Goal: Task Accomplishment & Management: Use online tool/utility

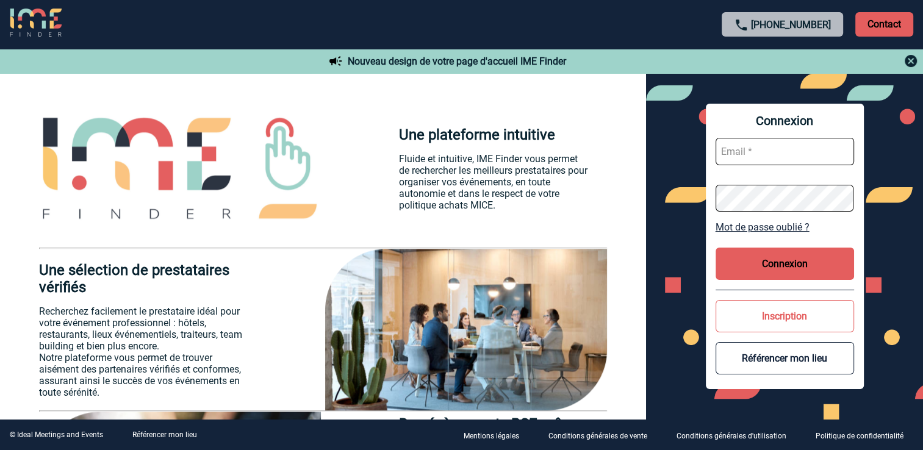
scroll to position [1220, 0]
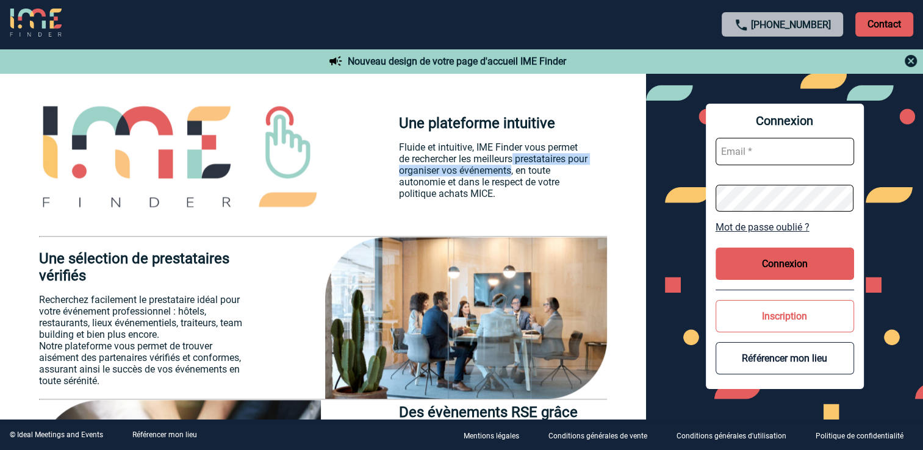
drag, startPoint x: 516, startPoint y: 154, endPoint x: 533, endPoint y: 171, distance: 23.7
click at [533, 171] on p "Fluide et intuitive, IME Finder vous permet de rechercher les meilleurs prestat…" at bounding box center [493, 171] width 188 height 58
copy p "prestataires pour organiser vos événements"
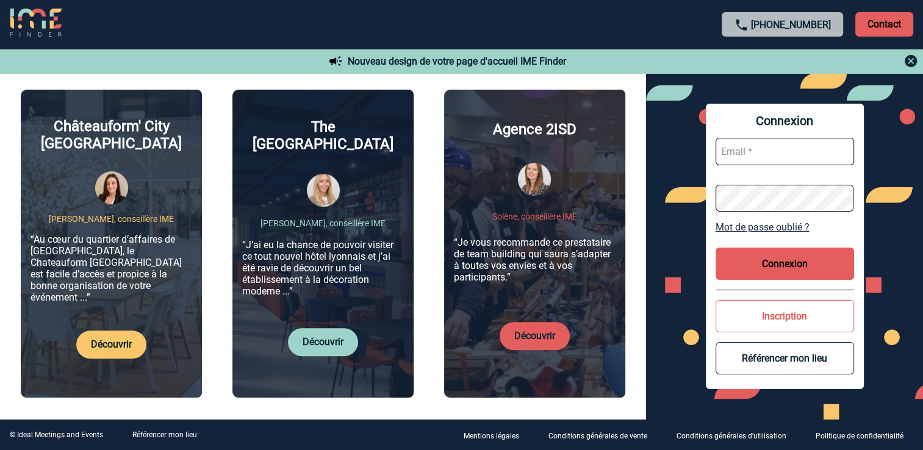
scroll to position [429, 0]
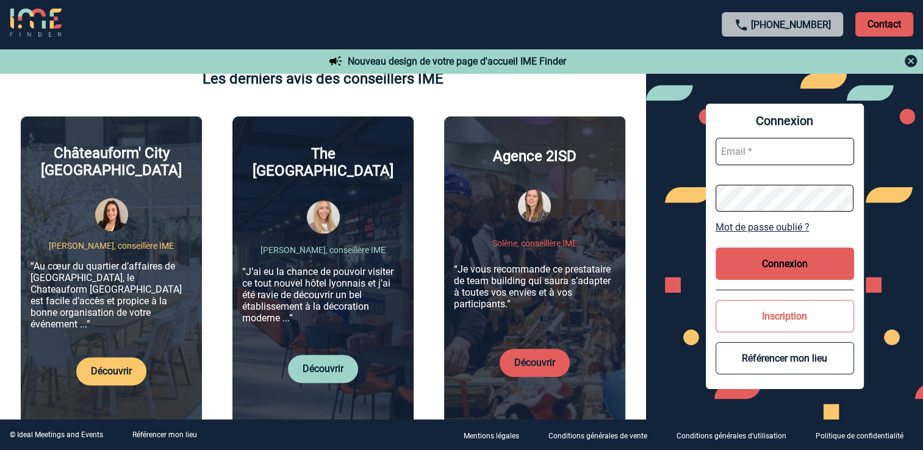
click at [109, 366] on link "Découvrir" at bounding box center [111, 371] width 41 height 12
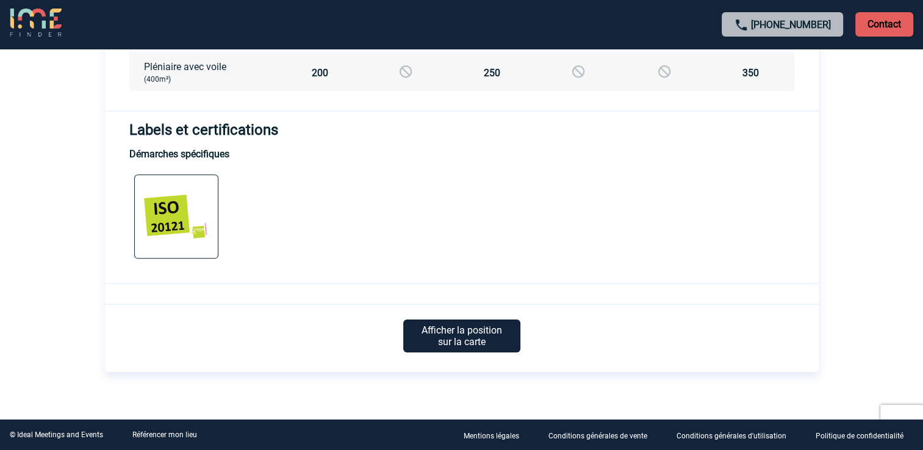
scroll to position [1423, 0]
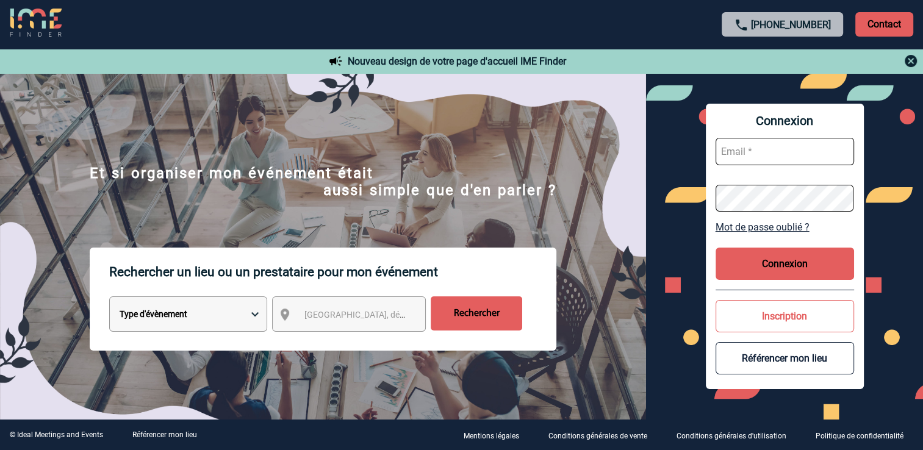
click at [254, 318] on select "Type d'évènement Séminaire avec nuitée Réunion Repas de groupe Team Building & …" at bounding box center [188, 313] width 158 height 35
select select "1"
click at [109, 299] on select "Type d'évènement Séminaire avec nuitée Réunion Repas de groupe Team Building & …" at bounding box center [188, 313] width 158 height 35
click at [310, 318] on span "[GEOGRAPHIC_DATA], département, région..." at bounding box center [389, 315] width 170 height 10
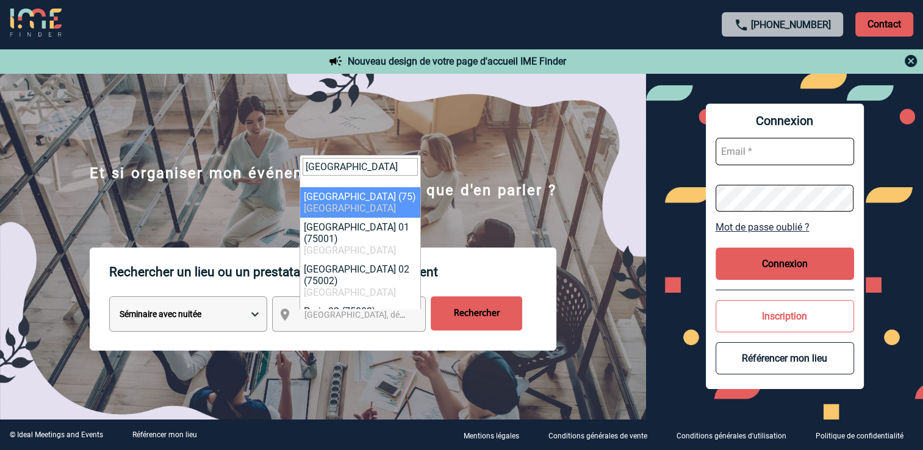
type input "PARIS"
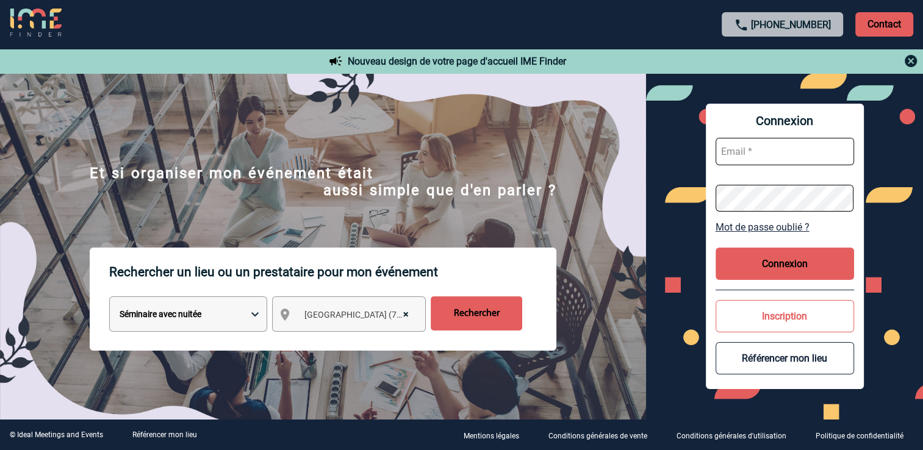
select select "3"
click at [475, 318] on input "Rechercher" at bounding box center [476, 313] width 91 height 34
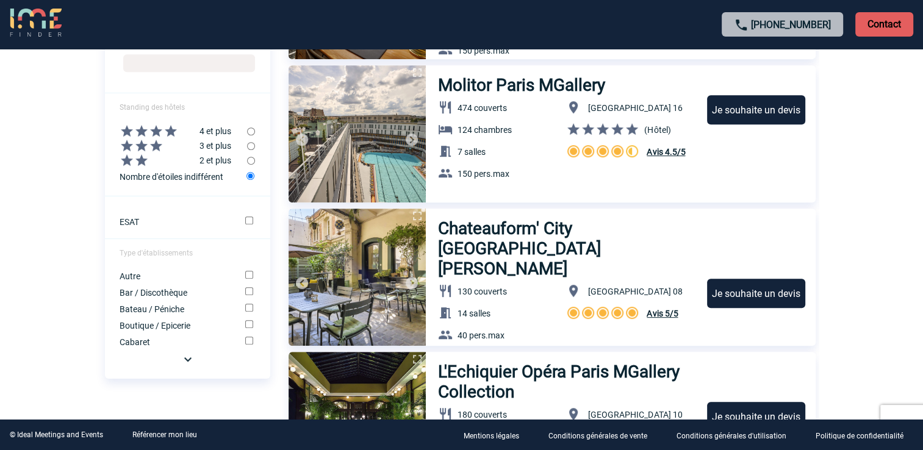
scroll to position [549, 0]
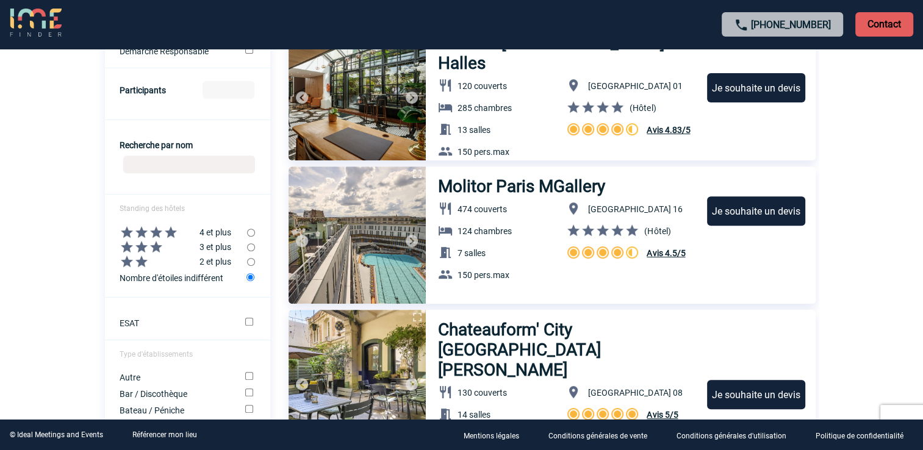
scroll to position [464, 0]
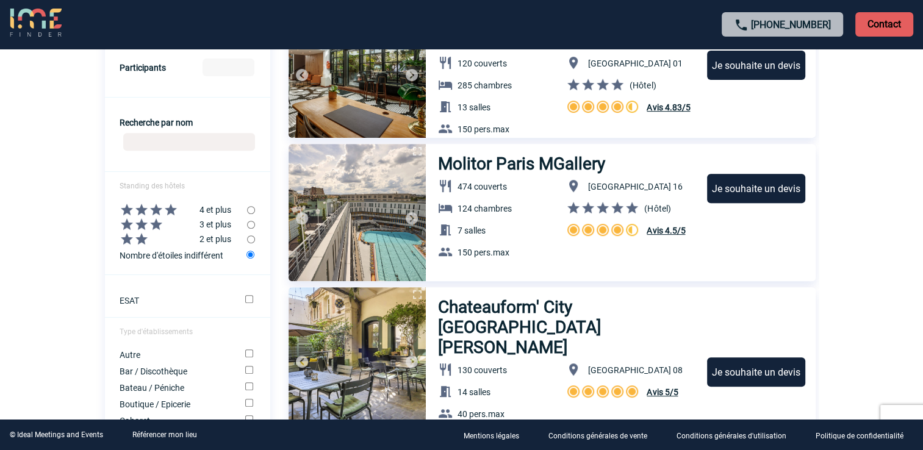
click at [251, 227] on input "radio" at bounding box center [251, 225] width 8 height 8
radio input "true"
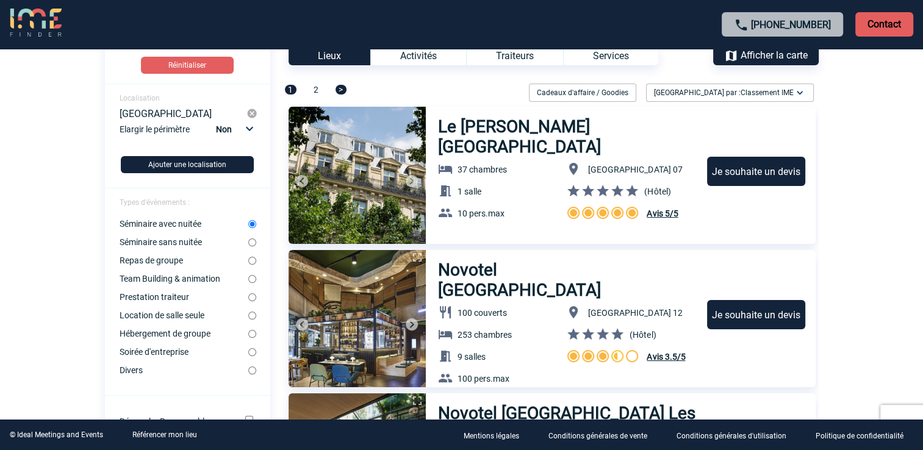
scroll to position [37, 0]
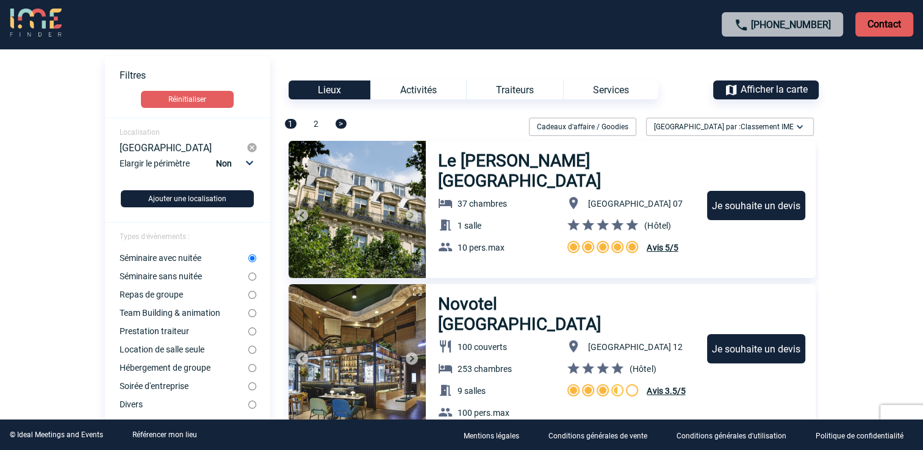
click at [251, 165] on select "Non 10km 20km 50km" at bounding box center [233, 164] width 41 height 16
select select "10"
click at [215, 156] on select "Non 10km 20km 50km" at bounding box center [233, 164] width 41 height 16
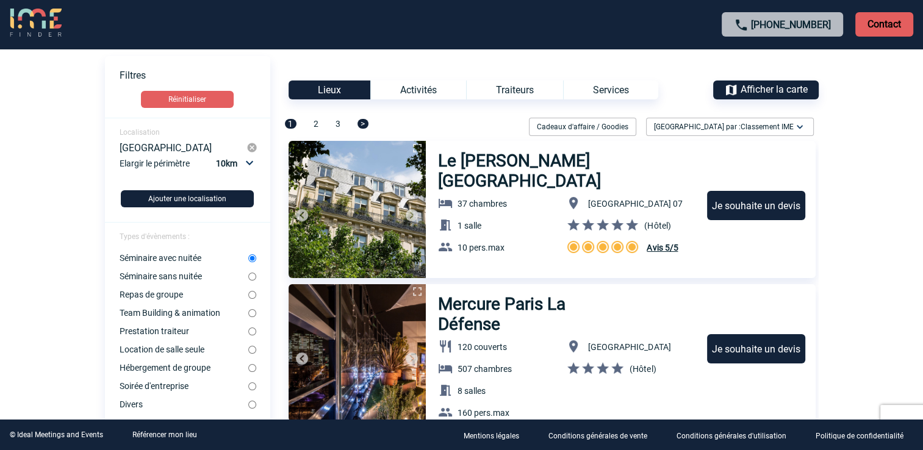
click at [426, 88] on div "Activités" at bounding box center [418, 90] width 96 height 19
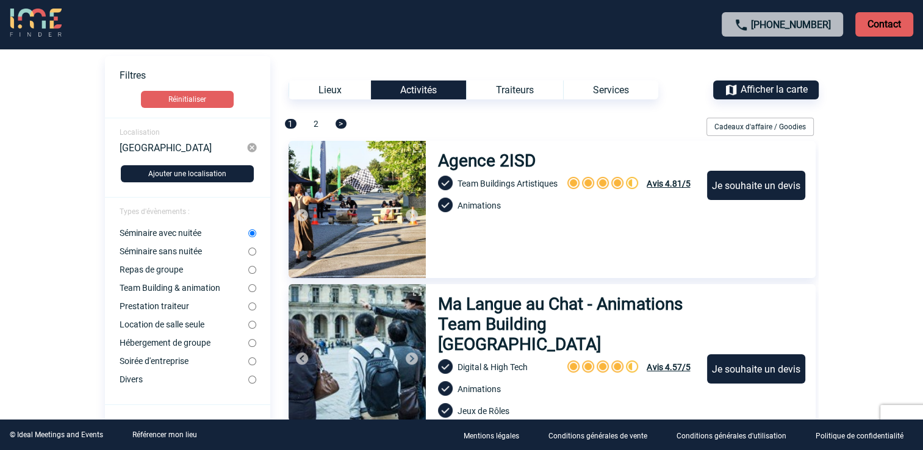
click at [323, 91] on div "Lieux" at bounding box center [330, 90] width 82 height 19
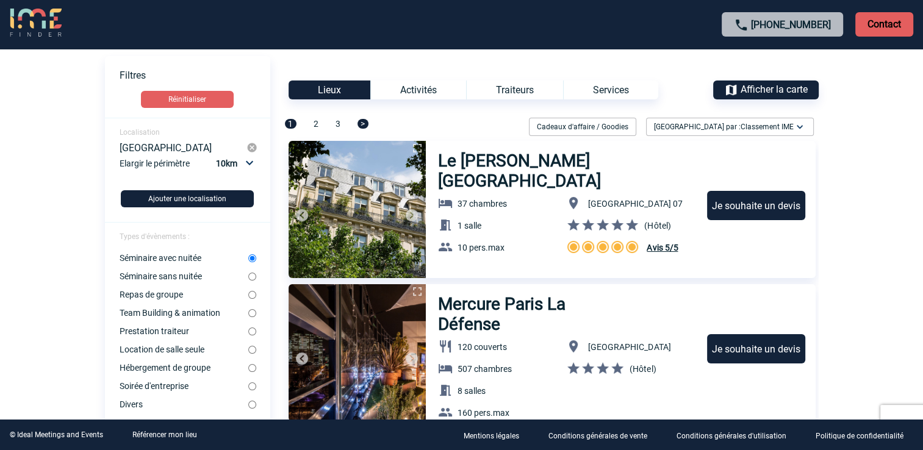
click at [800, 125] on img at bounding box center [800, 127] width 12 height 12
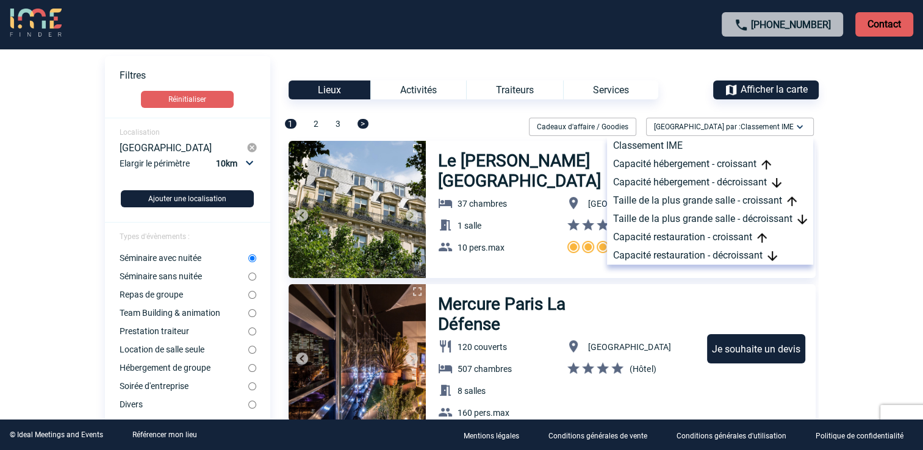
click at [838, 188] on body "+33 1 45 72 07 14 Contact Contact Voir les filtres Filtres Réinitialiser Locali…" at bounding box center [461, 188] width 923 height 450
click at [891, 24] on p "Contact" at bounding box center [884, 24] width 58 height 24
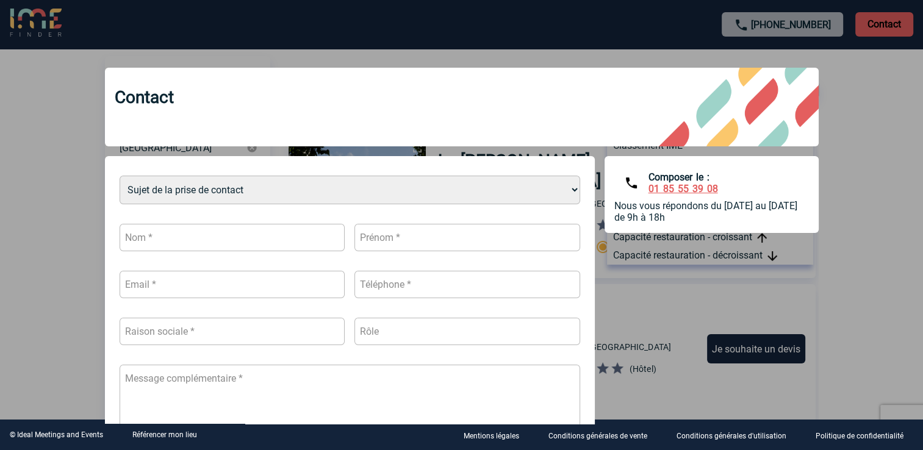
click at [569, 192] on select "Sujet de la prise de contact Je n’ai pas de compte J’ai besoin d’aide Je n’arri…" at bounding box center [350, 190] width 461 height 29
click at [852, 232] on div at bounding box center [461, 225] width 923 height 450
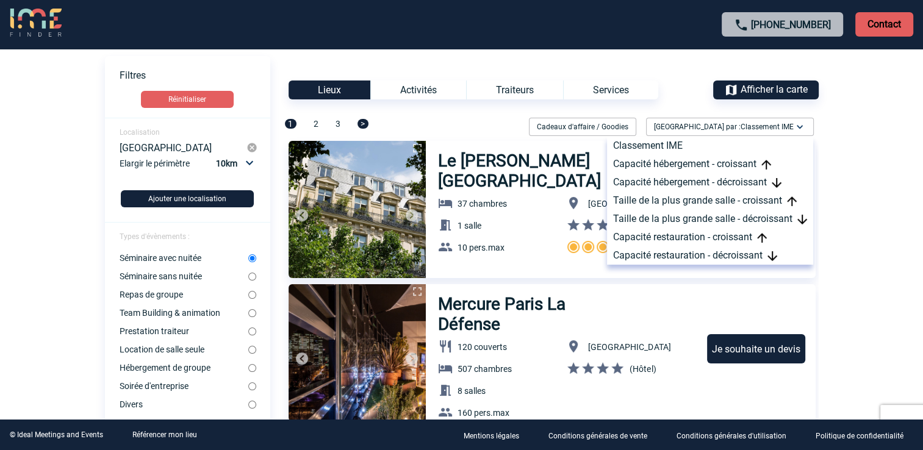
click at [849, 166] on body "+33 1 45 72 07 14 Contact Contact Voir les filtres Filtres Réinitialiser Locali…" at bounding box center [461, 188] width 923 height 450
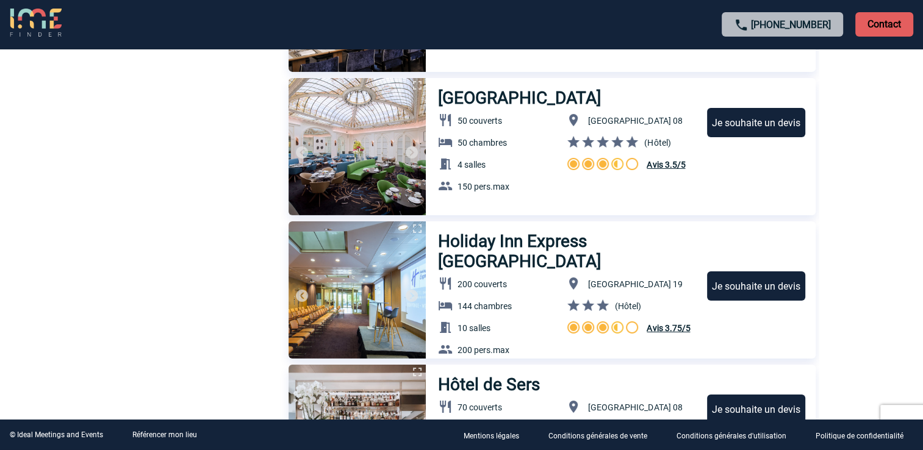
scroll to position [4124, 0]
